Goal: Information Seeking & Learning: Check status

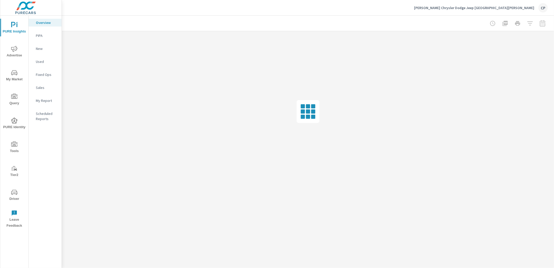
click at [18, 49] on span "Advertise" at bounding box center [14, 52] width 25 height 13
click at [42, 102] on p "Local" at bounding box center [47, 100] width 22 height 5
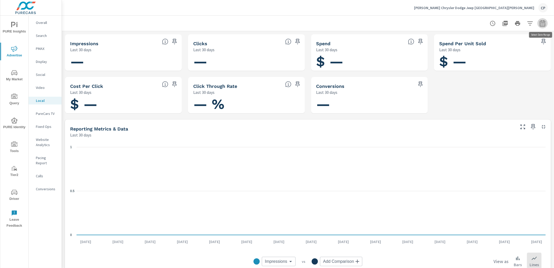
click at [545, 24] on button "button" at bounding box center [543, 23] width 10 height 10
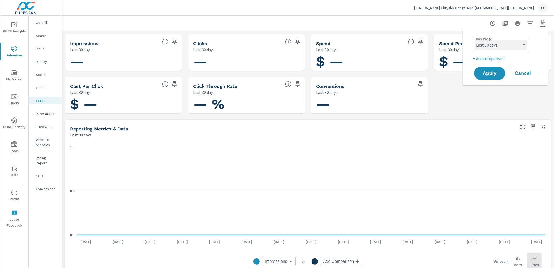
click at [520, 48] on select "Custom Yesterday Last week Last 7 days Last 14 days Last 30 days Last 45 days L…" at bounding box center [501, 45] width 52 height 10
click at [475, 40] on select "Custom Yesterday Last week Last 7 days Last 14 days Last 30 days Last 45 days L…" at bounding box center [501, 45] width 52 height 10
select select "Month to date"
drag, startPoint x: 490, startPoint y: 72, endPoint x: 487, endPoint y: 71, distance: 3.9
click at [490, 72] on span "Apply" at bounding box center [489, 73] width 21 height 5
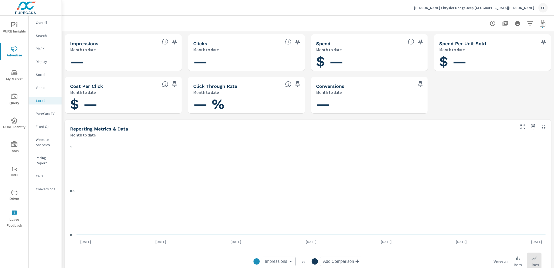
click at [525, 9] on p "[PERSON_NAME] Chrysler Dodge Jeep [GEOGRAPHIC_DATA][PERSON_NAME]" at bounding box center [474, 7] width 120 height 5
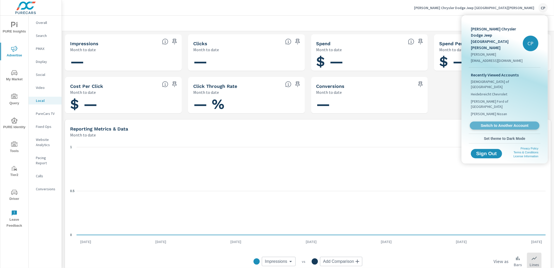
click at [488, 123] on span "Switch to Another Account" at bounding box center [505, 125] width 64 height 5
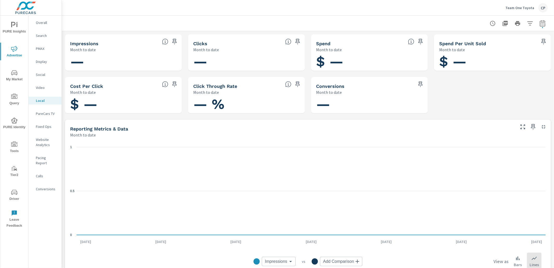
click at [522, 6] on p "Team One Toyota" at bounding box center [520, 7] width 29 height 5
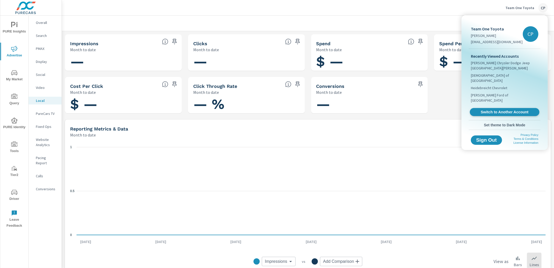
click at [491, 100] on div "Recently Viewed Accounts [PERSON_NAME] Chrysler Dodge Jeep [GEOGRAPHIC_DATA][PE…" at bounding box center [505, 84] width 72 height 71
click at [490, 110] on span "Switch to Another Account" at bounding box center [505, 112] width 62 height 5
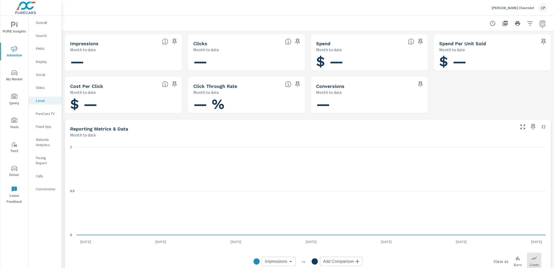
click at [46, 49] on p "PMAX" at bounding box center [47, 48] width 22 height 5
